Goal: Complete application form

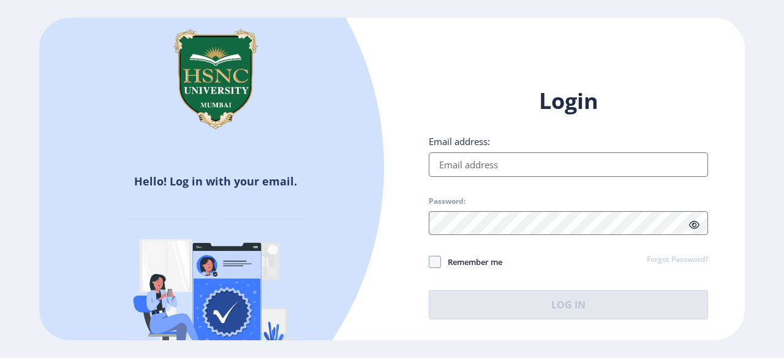
click at [485, 168] on input "Email address:" at bounding box center [568, 165] width 279 height 25
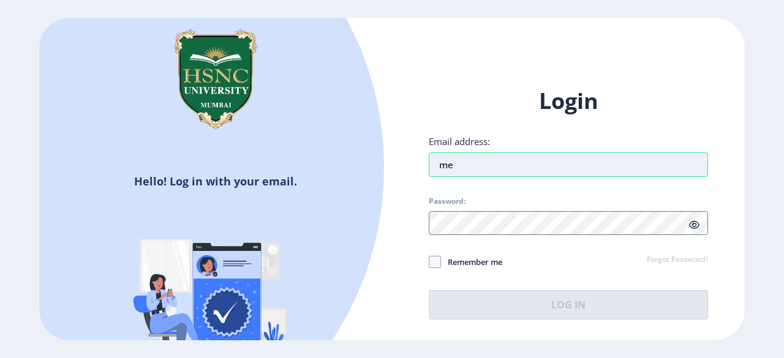
type input "m"
click at [485, 168] on input "Email address:" at bounding box center [568, 165] width 279 height 25
type input "[EMAIL_ADDRESS][DOMAIN_NAME]"
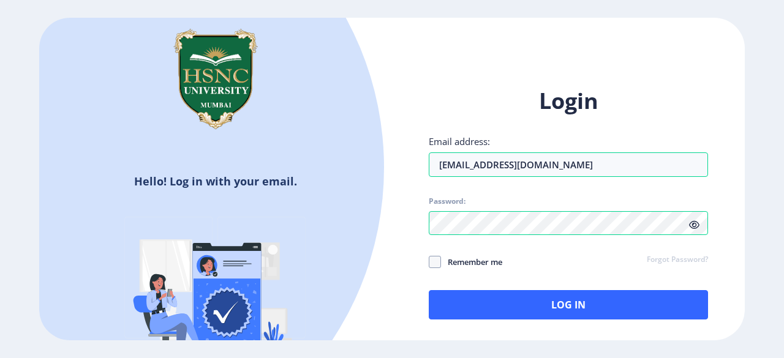
click at [476, 258] on span "Remember me" at bounding box center [471, 262] width 61 height 15
click at [429, 262] on input "Remember me" at bounding box center [429, 262] width 1 height 1
checkbox input "true"
drag, startPoint x: 596, startPoint y: 160, endPoint x: 371, endPoint y: 181, distance: 226.4
click at [371, 181] on div "Hello! Log in with your email. Don't have an account? Register Login Email addr…" at bounding box center [392, 179] width 706 height 323
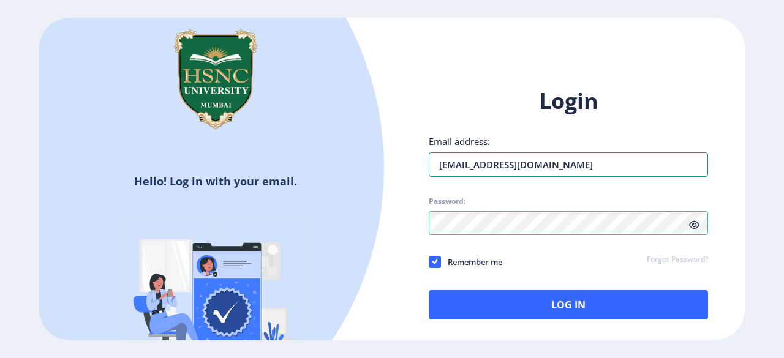
type input "[EMAIL_ADDRESS][DOMAIN_NAME]"
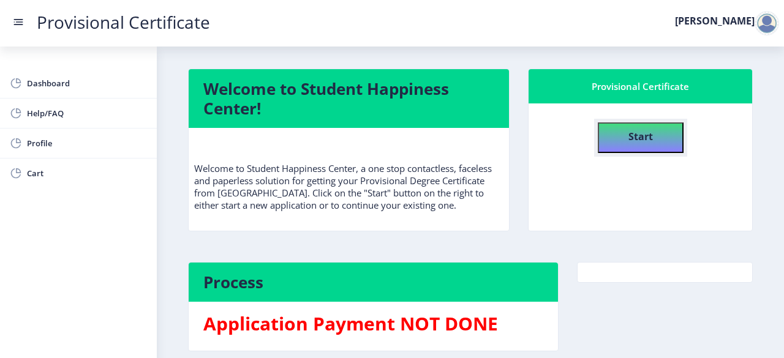
click at [644, 137] on b "Start" at bounding box center [640, 136] width 25 height 13
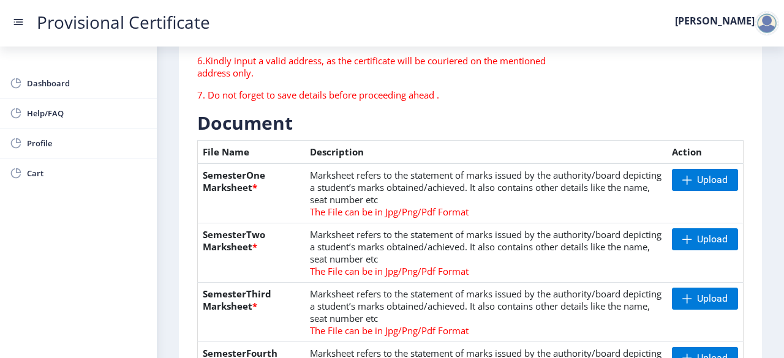
scroll to position [264, 0]
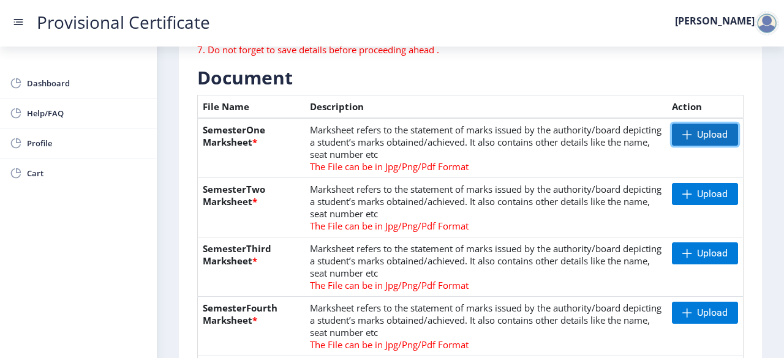
click at [700, 136] on span "Upload" at bounding box center [712, 135] width 31 height 12
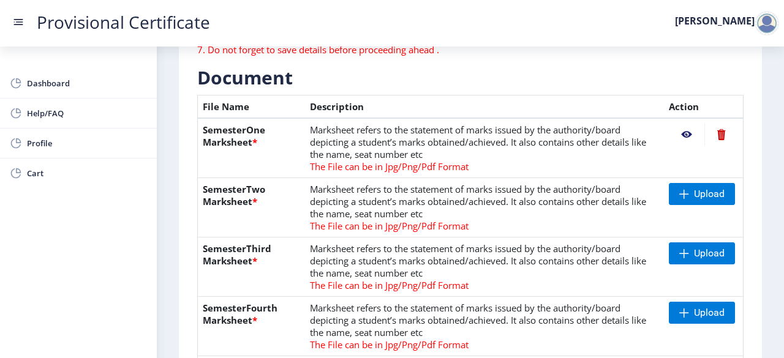
click at [681, 127] on nb-action at bounding box center [687, 135] width 36 height 22
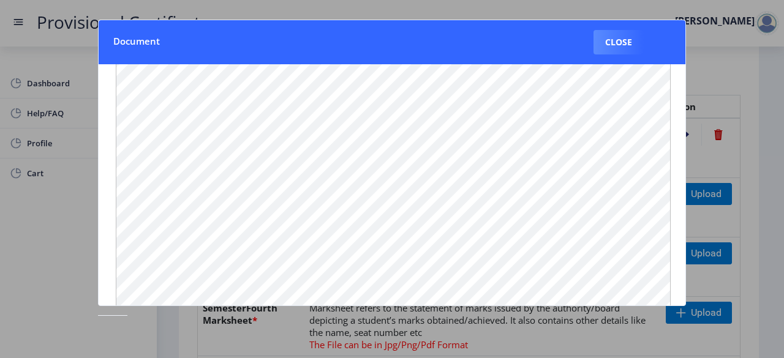
scroll to position [0, 0]
click at [738, 107] on div at bounding box center [392, 179] width 784 height 358
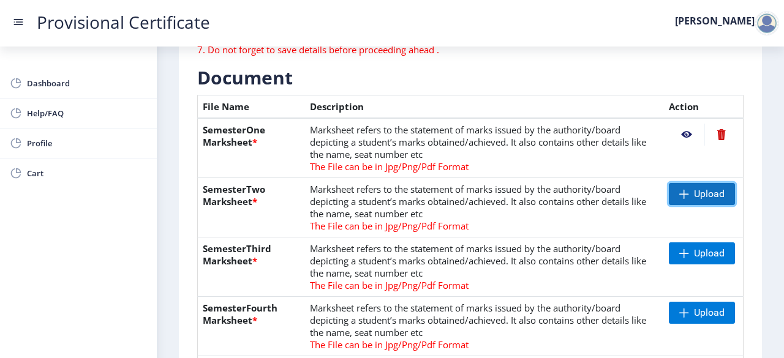
click at [694, 192] on span "Upload" at bounding box center [709, 194] width 31 height 12
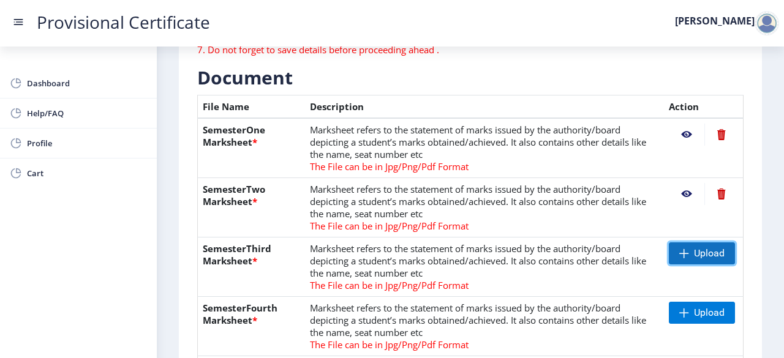
click at [685, 254] on span at bounding box center [684, 254] width 10 height 10
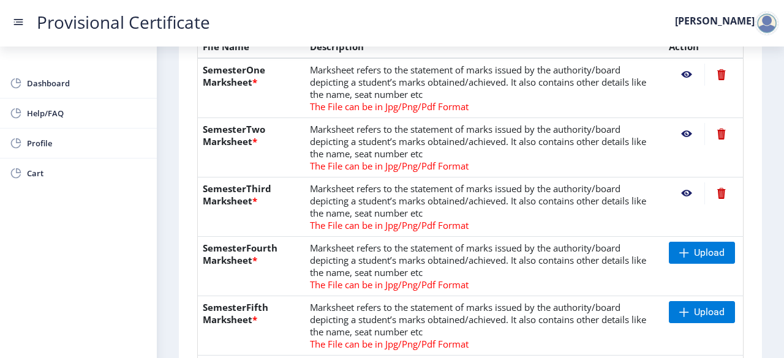
scroll to position [329, 0]
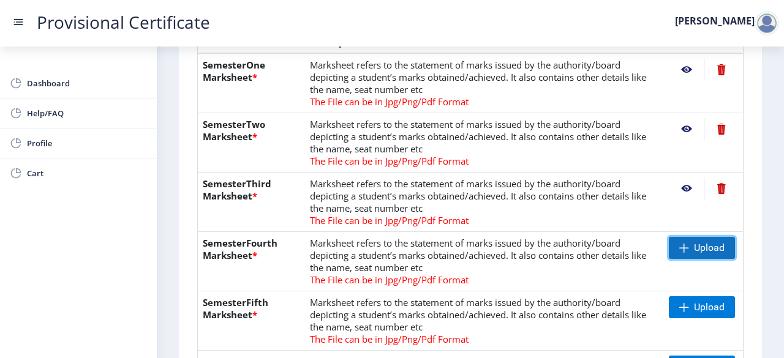
click at [699, 245] on span "Upload" at bounding box center [709, 248] width 31 height 12
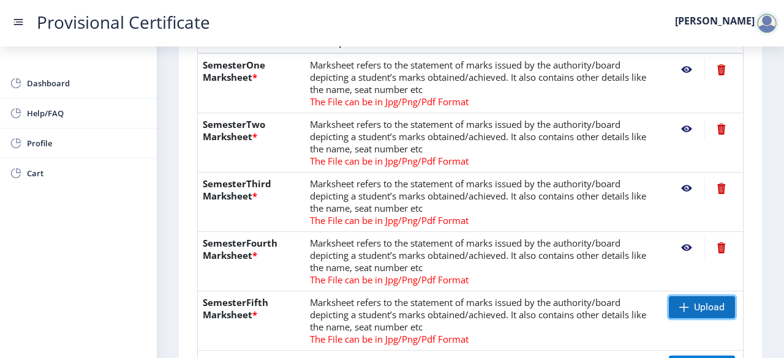
click at [684, 298] on span "Upload" at bounding box center [702, 307] width 66 height 22
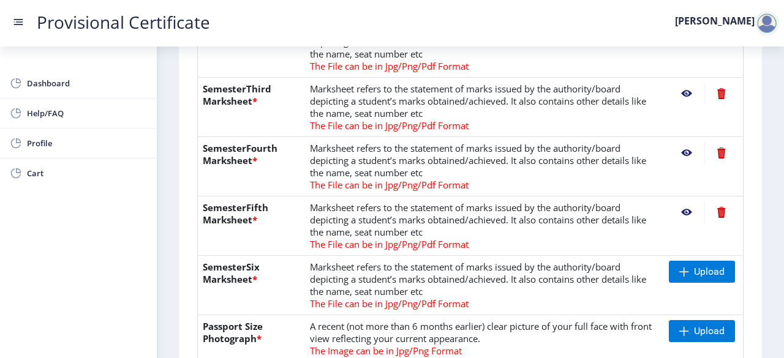
scroll to position [424, 0]
click at [698, 265] on span "Upload" at bounding box center [709, 271] width 31 height 12
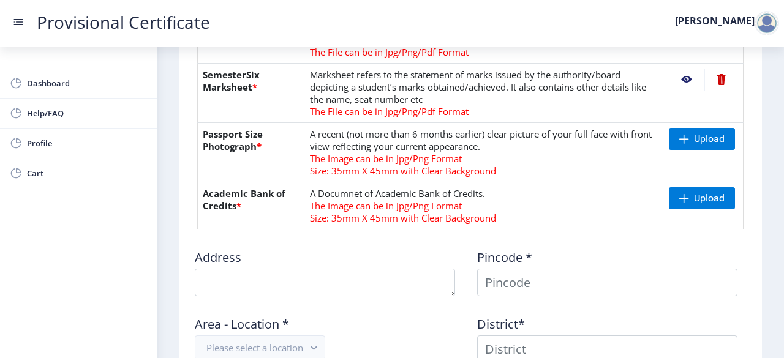
scroll to position [617, 0]
click at [692, 150] on td "Upload" at bounding box center [704, 152] width 80 height 59
click at [694, 141] on span "Upload" at bounding box center [709, 138] width 31 height 12
click at [683, 140] on nb-action at bounding box center [687, 138] width 36 height 22
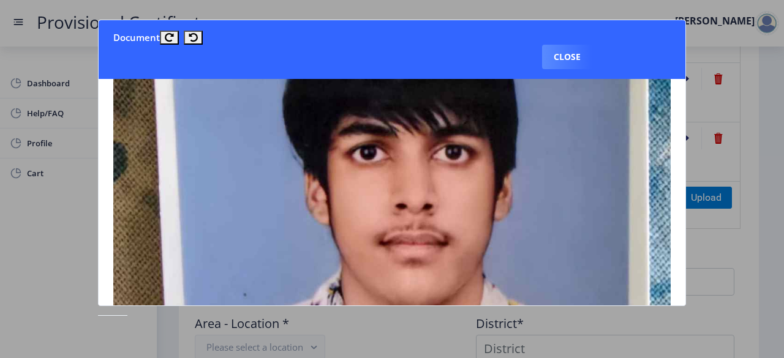
scroll to position [197, 0]
click at [783, 126] on div at bounding box center [392, 179] width 784 height 358
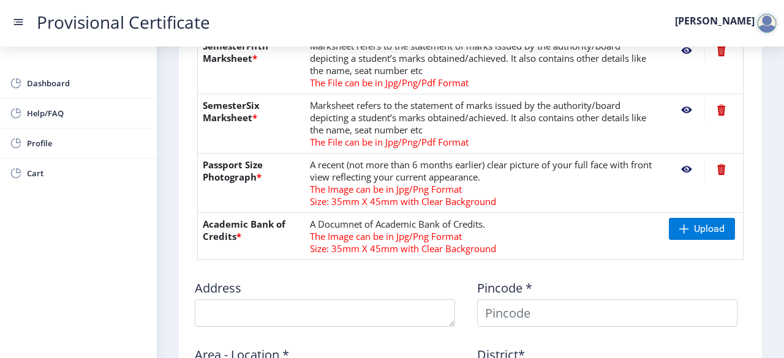
scroll to position [617, 0]
